Goal: Task Accomplishment & Management: Manage account settings

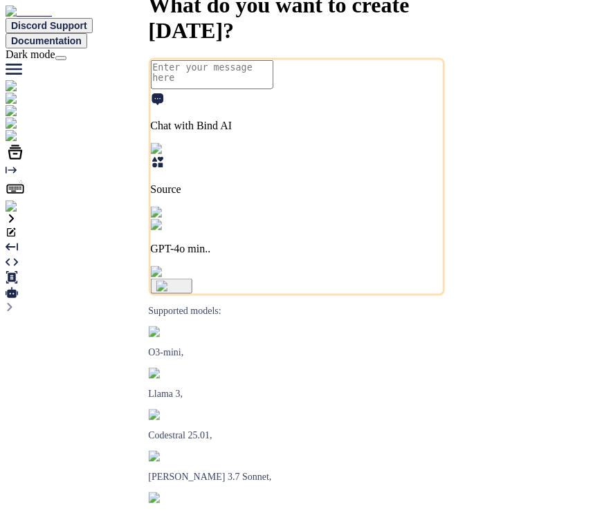
click at [17, 213] on img at bounding box center [28, 207] width 45 height 12
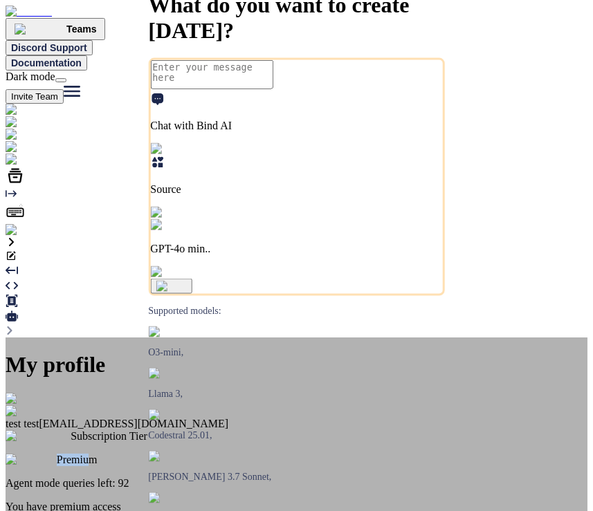
drag, startPoint x: 320, startPoint y: 179, endPoint x: 358, endPoint y: 179, distance: 38.1
click at [358, 454] on p "Premium" at bounding box center [297, 460] width 582 height 12
click at [98, 454] on span "Premium" at bounding box center [77, 460] width 41 height 12
click at [155, 338] on div "My profile test test stagtest6@yopmail.com Subscription Tier Premium Agent mode…" at bounding box center [297, 502] width 582 height 329
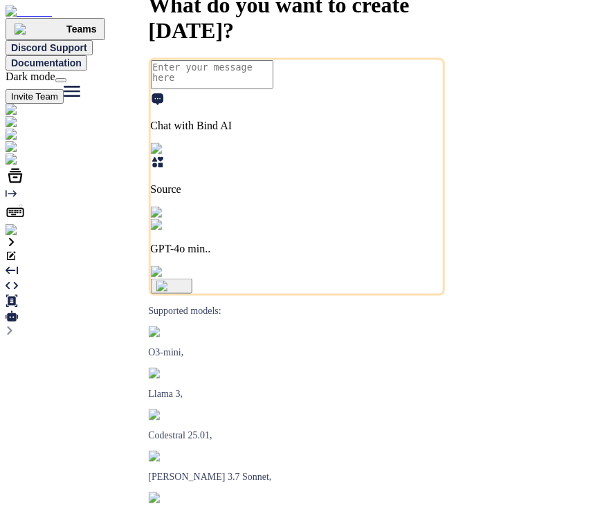
type textarea "x"
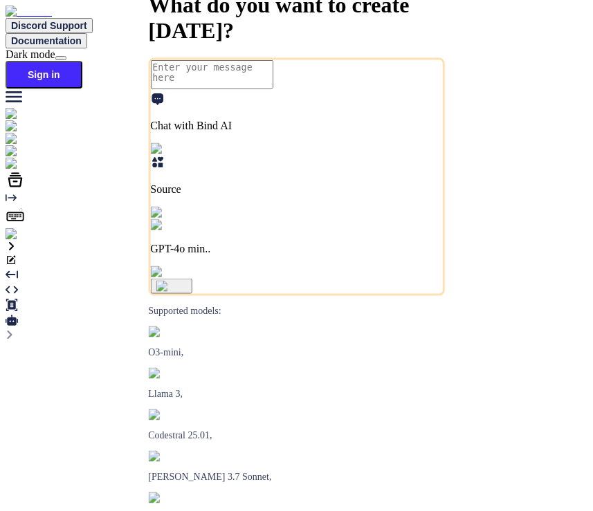
click at [219, 44] on div "What do you want to create [DATE]?" at bounding box center [296, 17] width 297 height 51
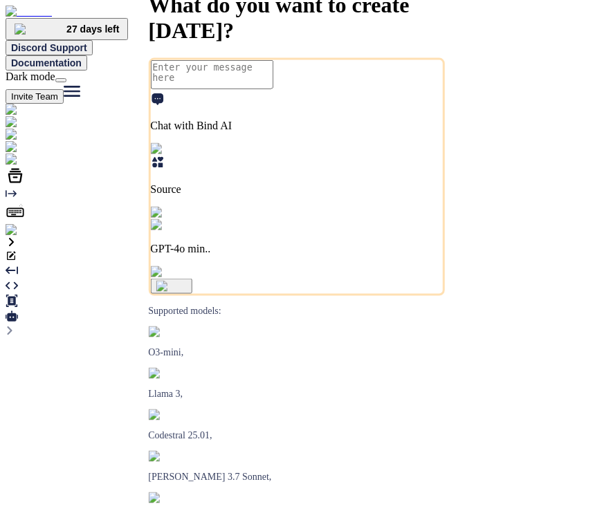
click at [15, 237] on img at bounding box center [28, 230] width 45 height 12
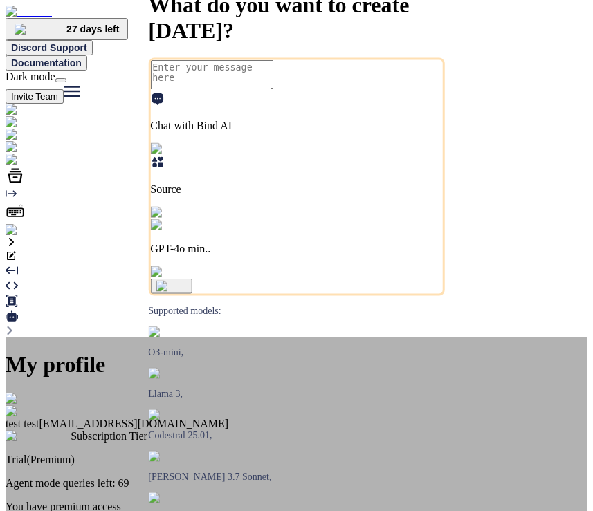
type textarea "x"
